Goal: Information Seeking & Learning: Learn about a topic

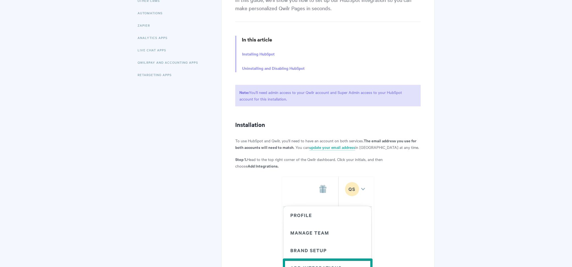
scroll to position [143, 0]
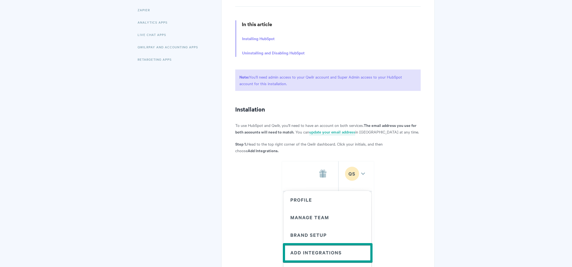
click at [263, 161] on p at bounding box center [327, 239] width 185 height 156
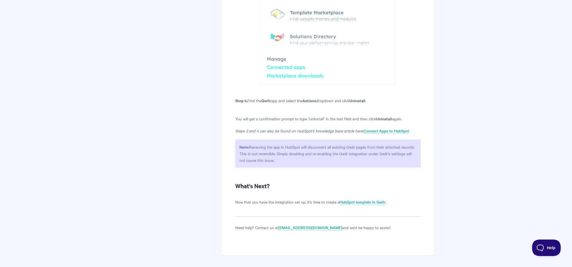
scroll to position [1319, 0]
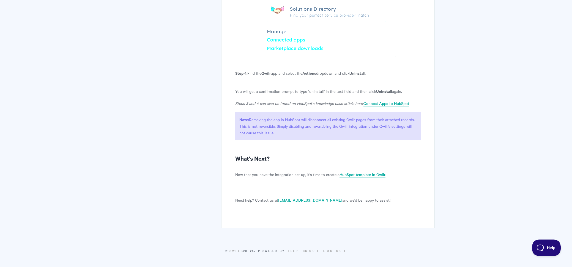
drag, startPoint x: 276, startPoint y: 132, endPoint x: 242, endPoint y: 124, distance: 35.5
click at [242, 124] on p "Note: Removing the app in HubSpot will disconnect all existing Qwilr pages from…" at bounding box center [327, 126] width 185 height 28
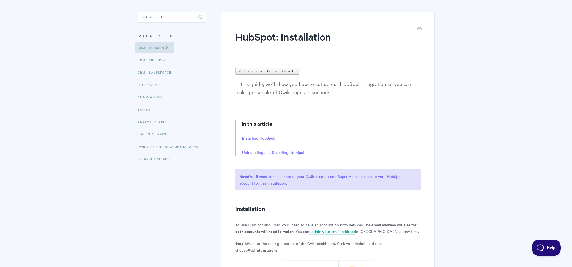
scroll to position [0, 0]
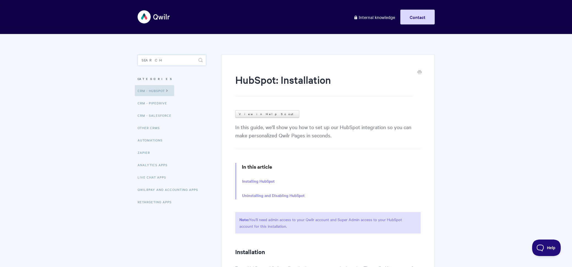
click at [162, 59] on input "Search" at bounding box center [172, 60] width 69 height 11
type input "creator"
